Goal: Find specific page/section: Find specific page/section

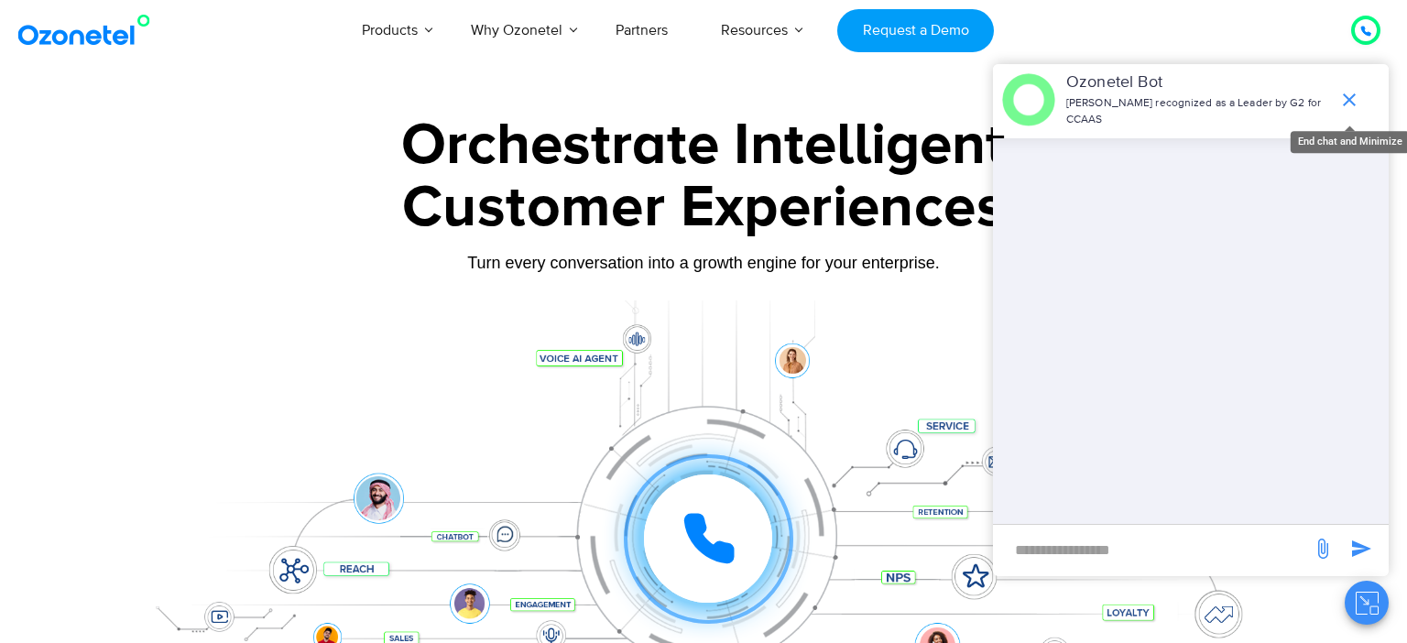
click at [1354, 102] on icon "end chat or minimize" at bounding box center [1350, 100] width 22 height 22
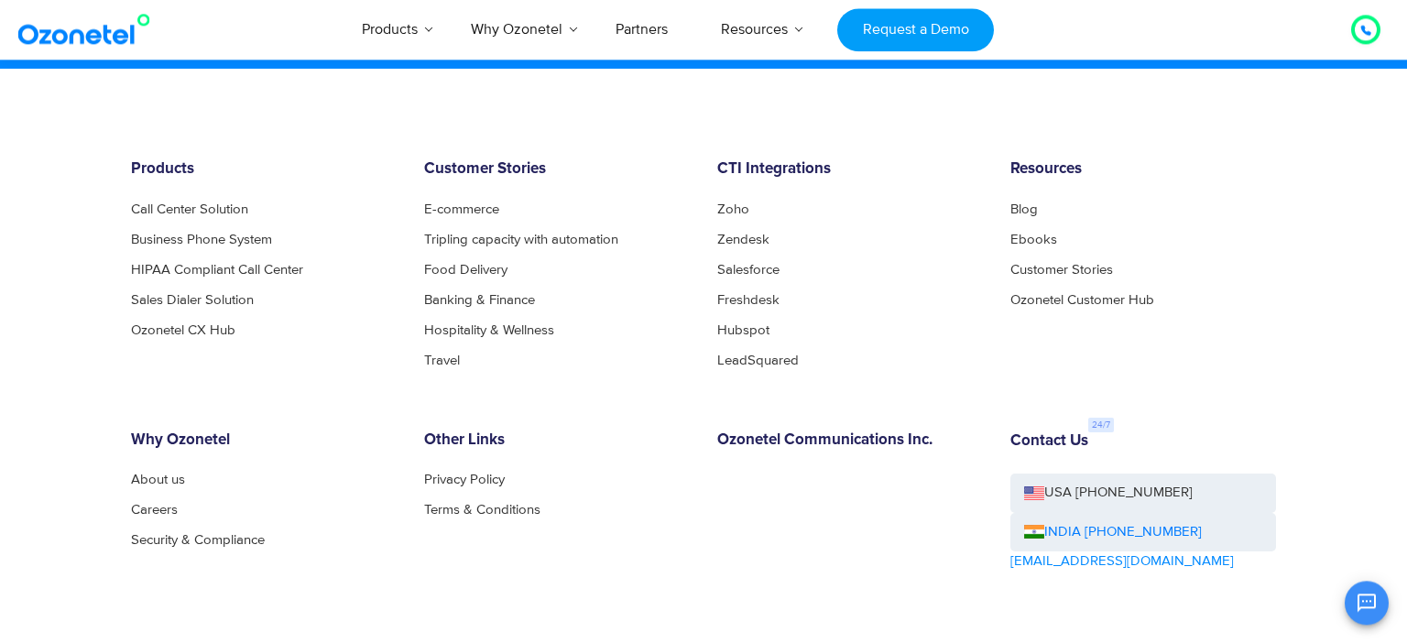
scroll to position [9938, 0]
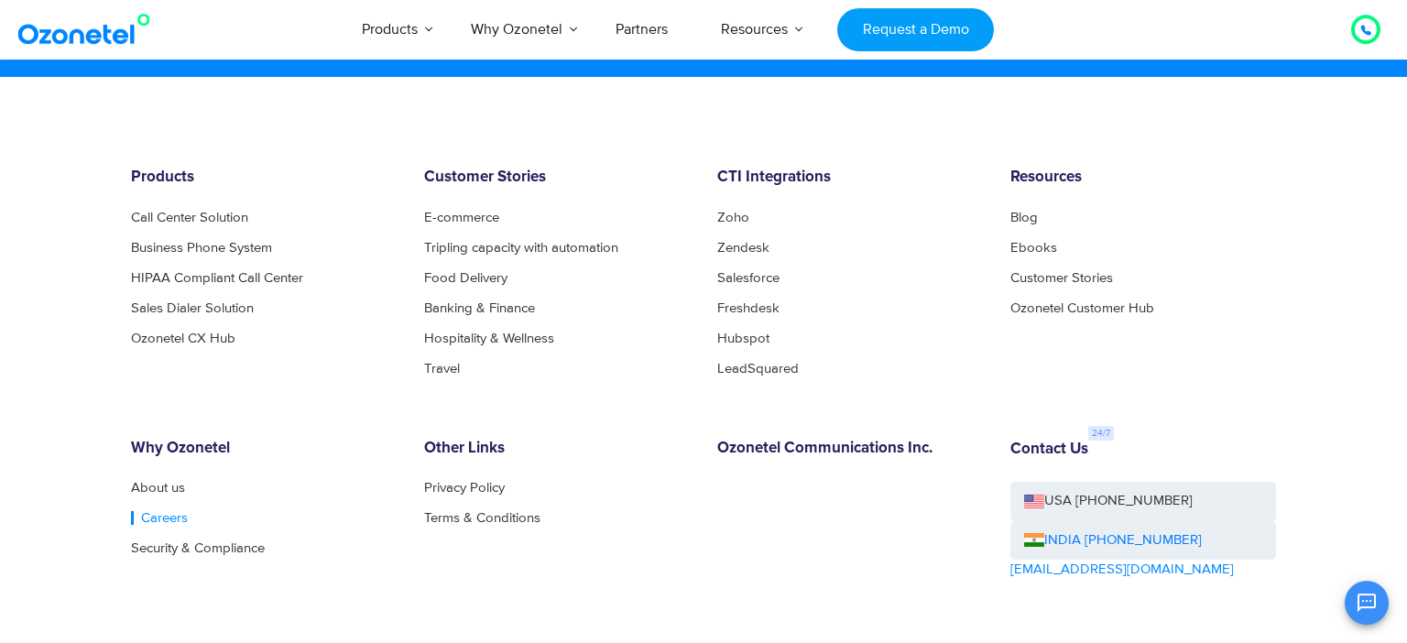
click at [162, 511] on link "Careers" at bounding box center [159, 518] width 57 height 14
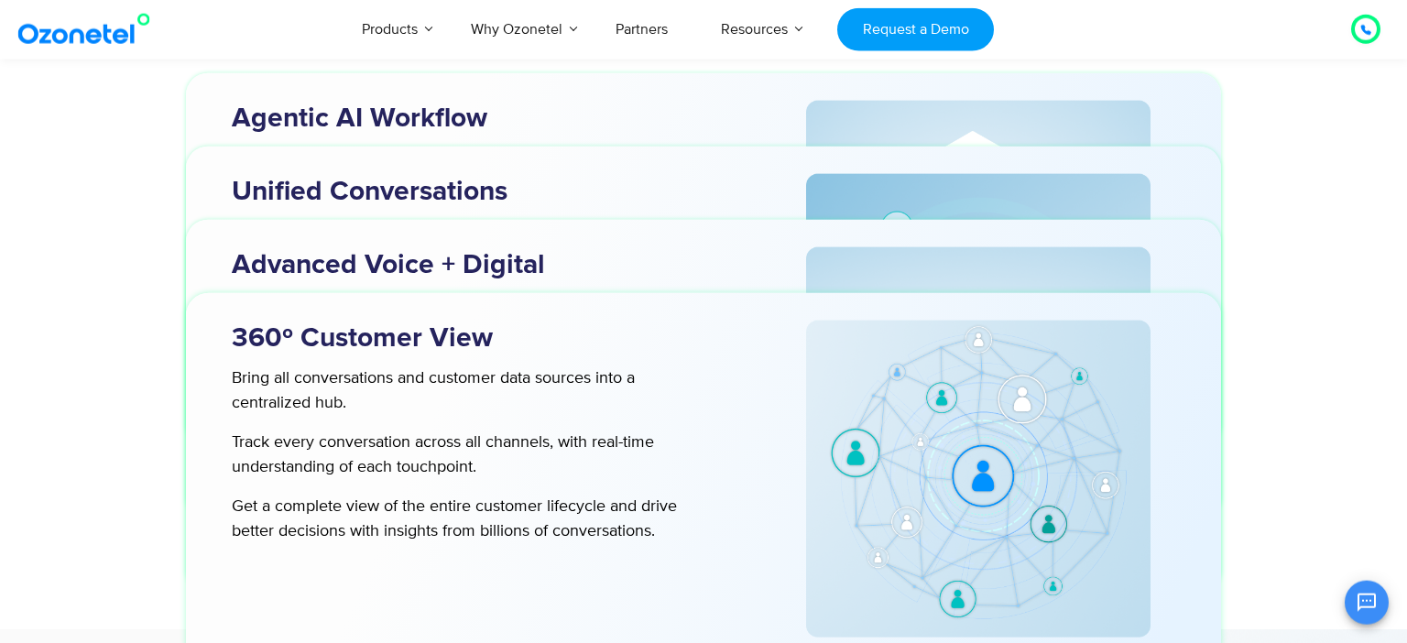
scroll to position [5987, 0]
